Goal: Check status: Check status

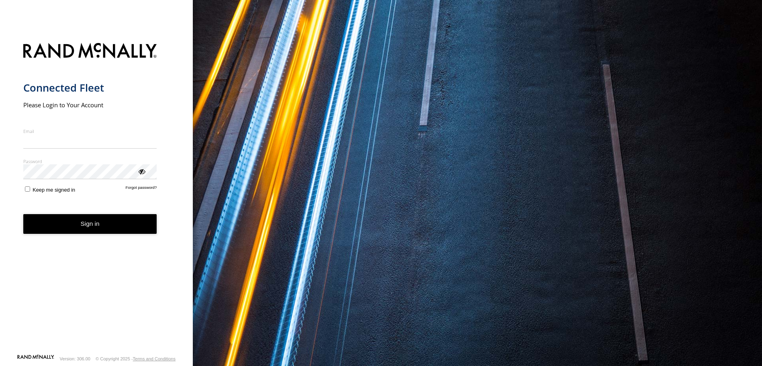
type input "**********"
click at [96, 234] on button "Sign in" at bounding box center [90, 224] width 134 height 20
click at [100, 223] on button "Sign in" at bounding box center [90, 224] width 134 height 20
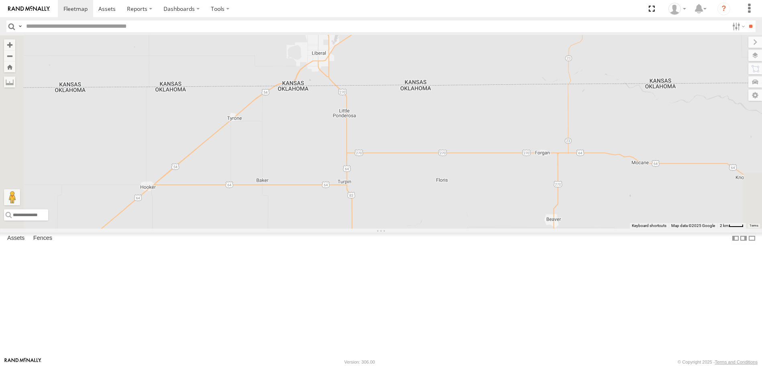
drag, startPoint x: 470, startPoint y: 295, endPoint x: 557, endPoint y: 60, distance: 250.7
click at [559, 61] on div "[PERSON_NAME]" at bounding box center [381, 131] width 762 height 193
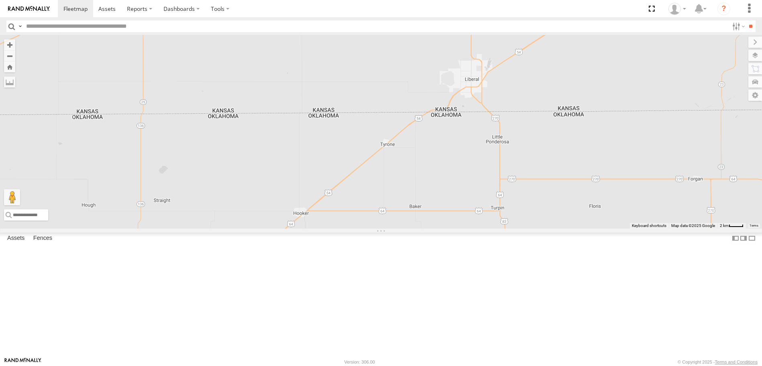
drag, startPoint x: 368, startPoint y: 192, endPoint x: 526, endPoint y: 231, distance: 162.6
click at [526, 228] on div "Garza Javi" at bounding box center [381, 131] width 762 height 193
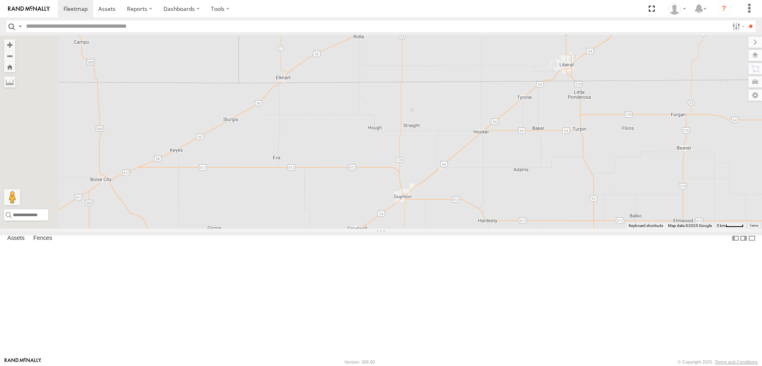
drag, startPoint x: 464, startPoint y: 155, endPoint x: 565, endPoint y: 102, distance: 113.6
click at [566, 101] on div "[PERSON_NAME]" at bounding box center [381, 131] width 762 height 193
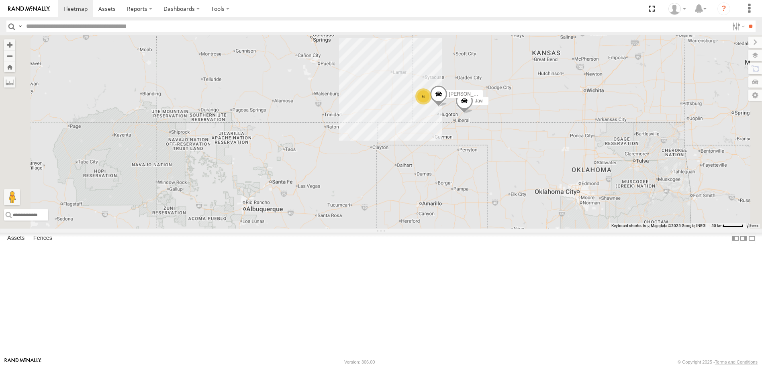
drag, startPoint x: 546, startPoint y: 156, endPoint x: 535, endPoint y: 188, distance: 34.6
click at [535, 188] on div "Garza Javi 6" at bounding box center [381, 131] width 762 height 193
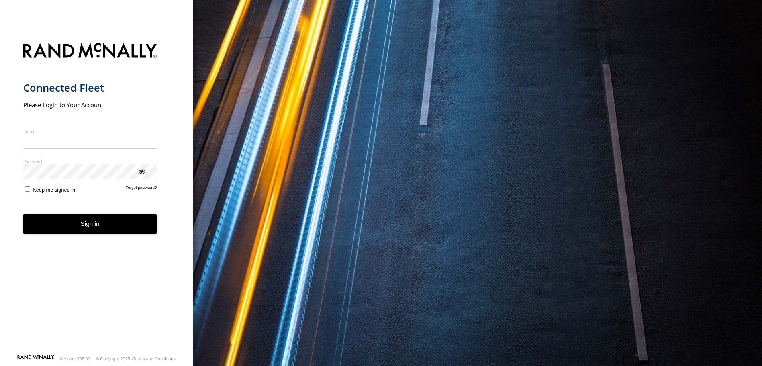
type input "**********"
drag, startPoint x: 81, startPoint y: 233, endPoint x: 85, endPoint y: 231, distance: 5.2
click at [81, 233] on button "Sign in" at bounding box center [90, 224] width 134 height 20
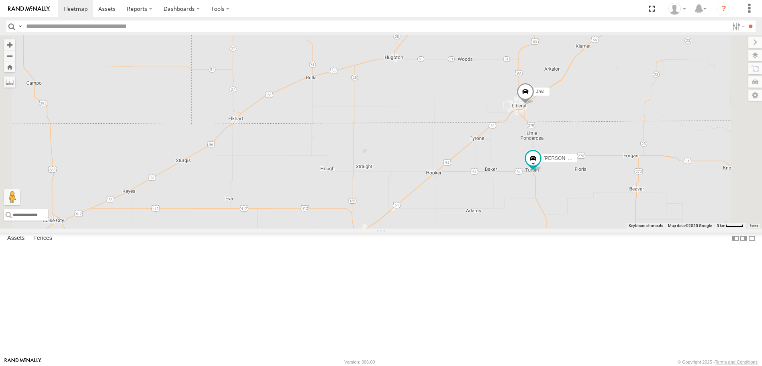
drag, startPoint x: 518, startPoint y: 285, endPoint x: 540, endPoint y: 192, distance: 95.6
click at [540, 193] on div "Garza 6 Javi" at bounding box center [381, 131] width 762 height 193
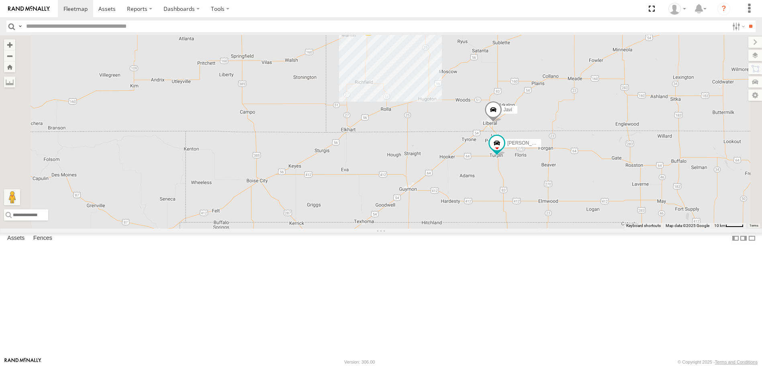
drag, startPoint x: 565, startPoint y: 248, endPoint x: 552, endPoint y: 213, distance: 36.6
click at [544, 219] on div "Garza Javi 6" at bounding box center [381, 131] width 762 height 193
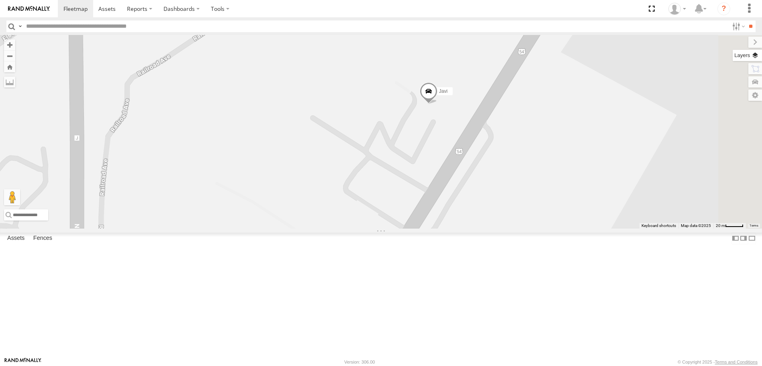
click at [756, 56] on label at bounding box center [747, 55] width 29 height 11
click at [735, 44] on label at bounding box center [748, 42] width 27 height 11
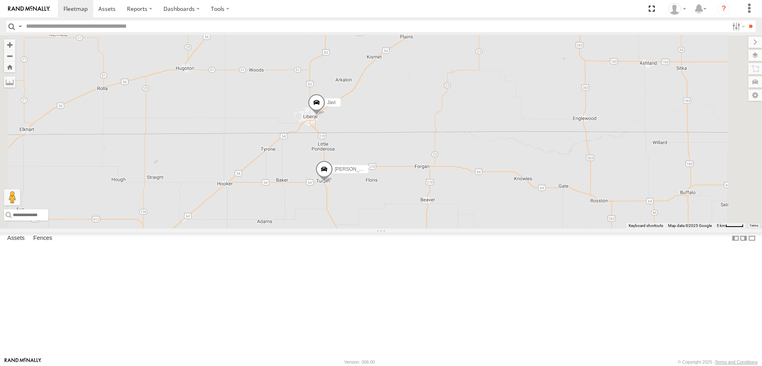
drag, startPoint x: 383, startPoint y: 205, endPoint x: 381, endPoint y: 172, distance: 33.8
click at [381, 172] on div "Garza Javi" at bounding box center [381, 131] width 762 height 193
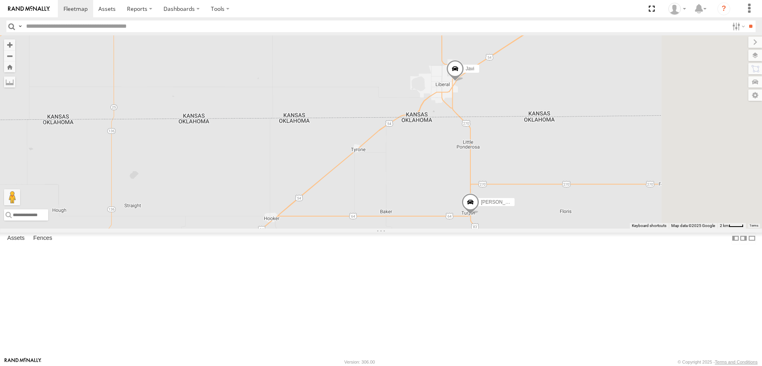
drag, startPoint x: 589, startPoint y: 304, endPoint x: 531, endPoint y: 243, distance: 84.4
click at [531, 228] on div "[PERSON_NAME]" at bounding box center [381, 131] width 762 height 193
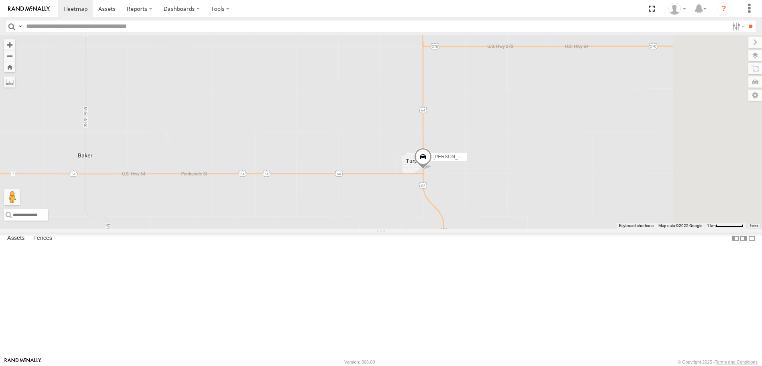
drag, startPoint x: 549, startPoint y: 259, endPoint x: 487, endPoint y: 145, distance: 129.3
click at [487, 145] on div "Garza Javi" at bounding box center [381, 131] width 762 height 193
click at [431, 168] on span at bounding box center [422, 157] width 18 height 22
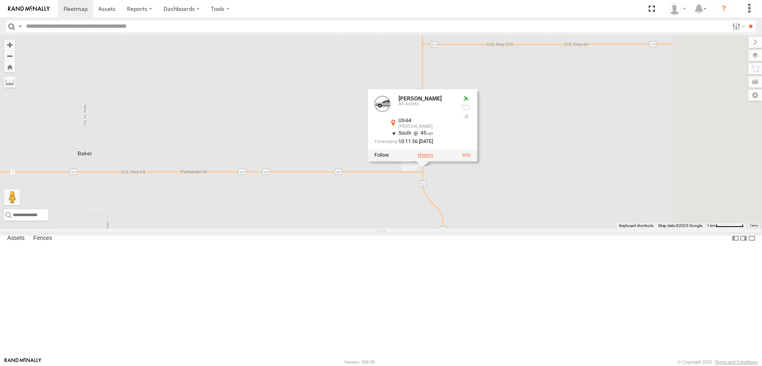
click at [433, 158] on label at bounding box center [425, 156] width 16 height 6
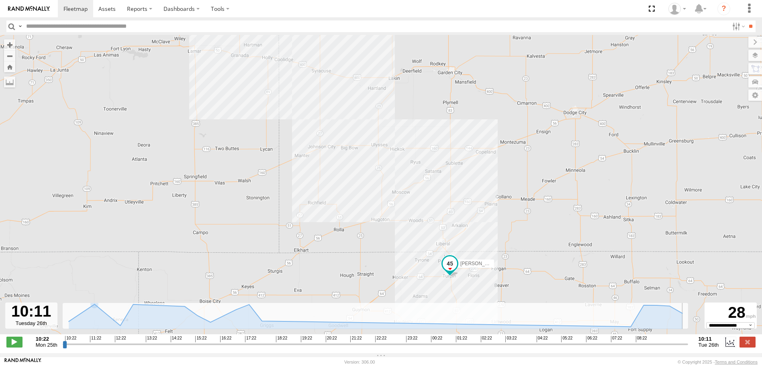
drag, startPoint x: 65, startPoint y: 349, endPoint x: 687, endPoint y: 335, distance: 621.8
type input "**********"
click at [687, 340] on input "range" at bounding box center [376, 344] width 626 height 8
